Goal: Task Accomplishment & Management: Manage account settings

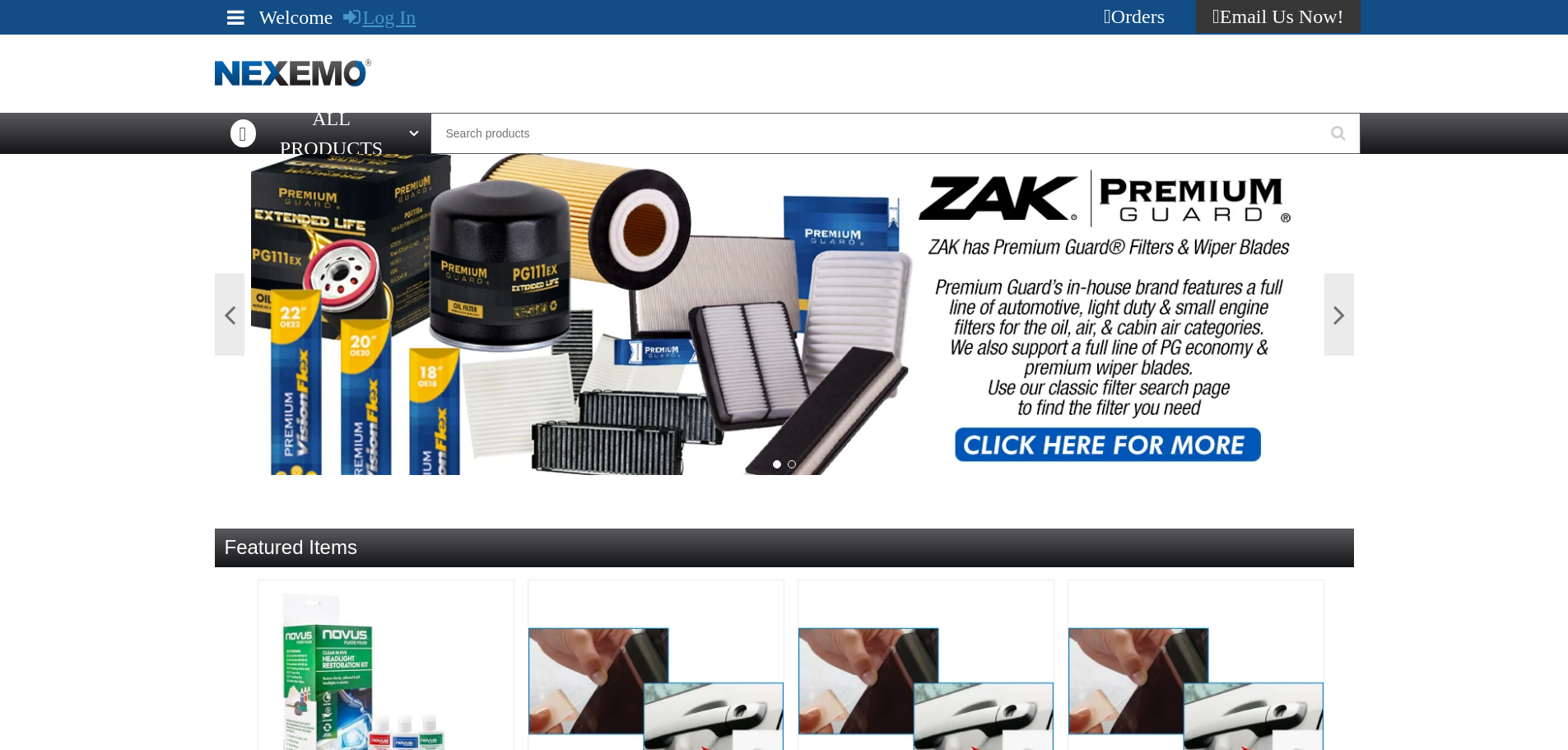
click at [382, 15] on link "Log In" at bounding box center [380, 17] width 74 height 21
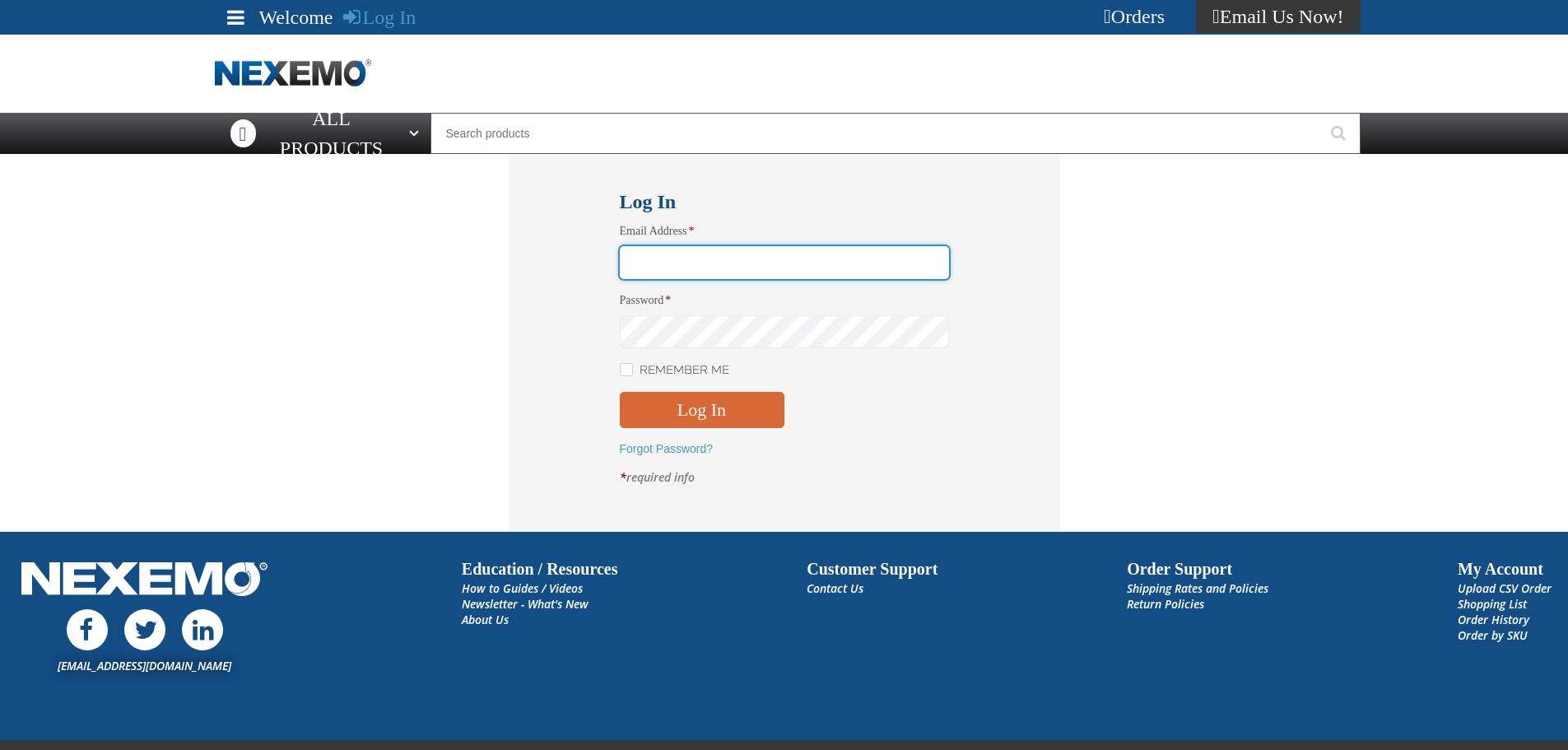
type input "[EMAIL_ADDRESS][DOMAIN_NAME]"
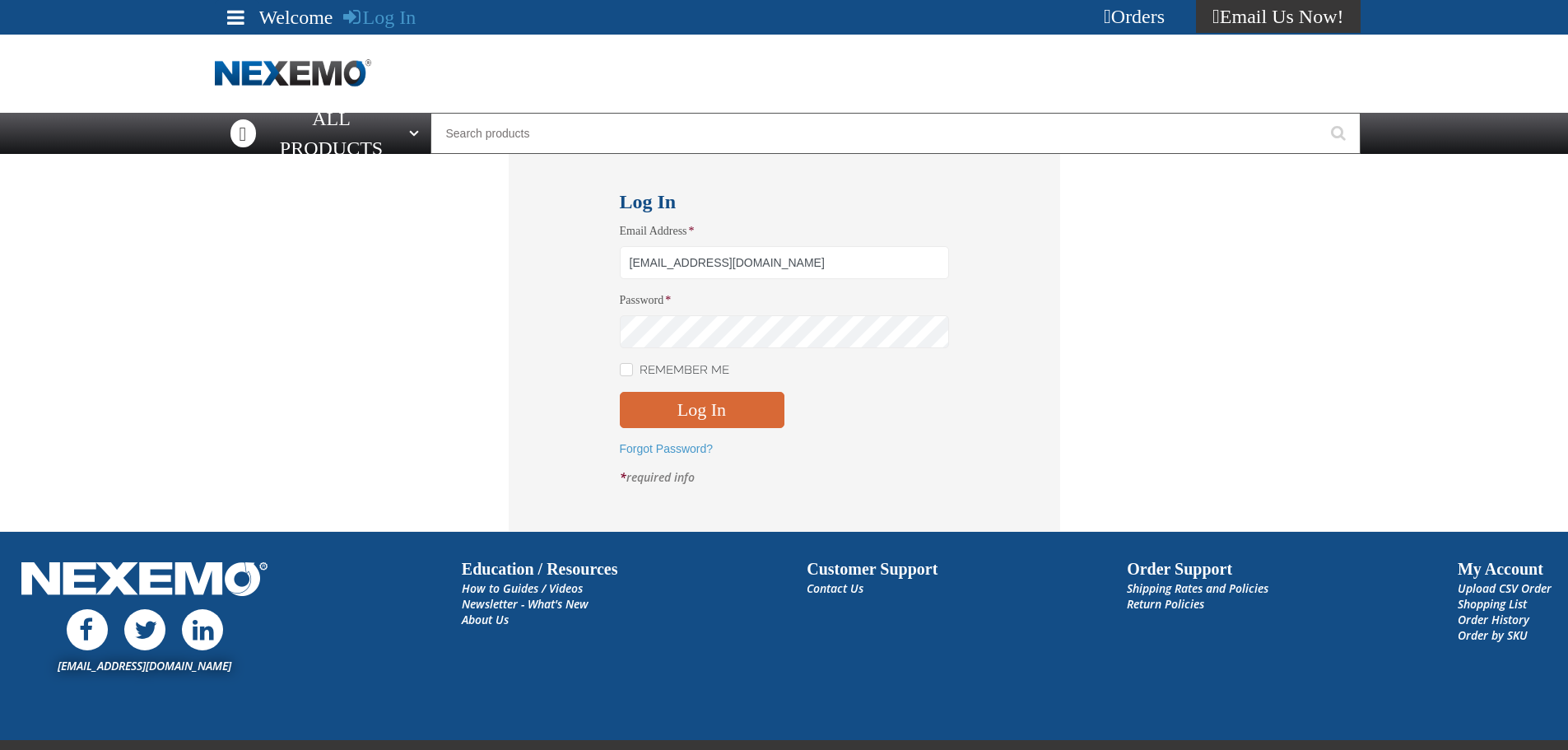
click at [691, 394] on button "Log In" at bounding box center [702, 410] width 164 height 36
